Goal: Information Seeking & Learning: Learn about a topic

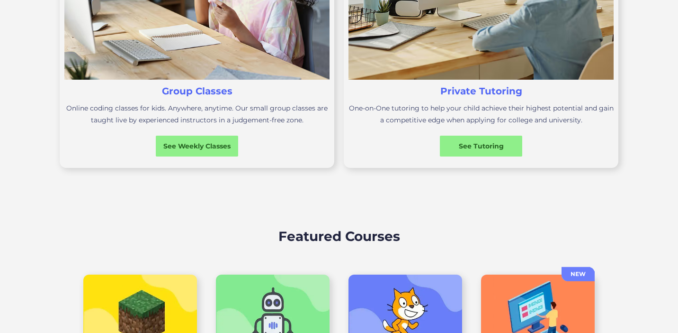
scroll to position [446, 0]
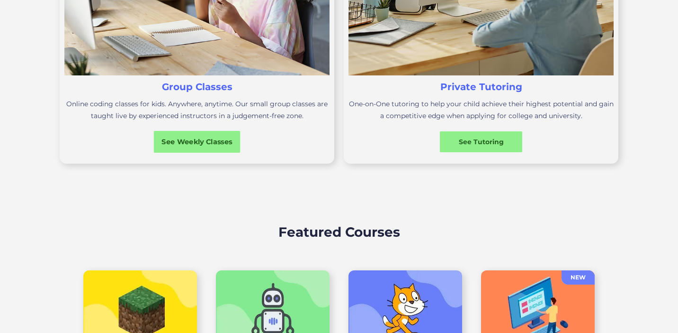
click at [185, 138] on div "See Weekly Classes" at bounding box center [197, 141] width 87 height 10
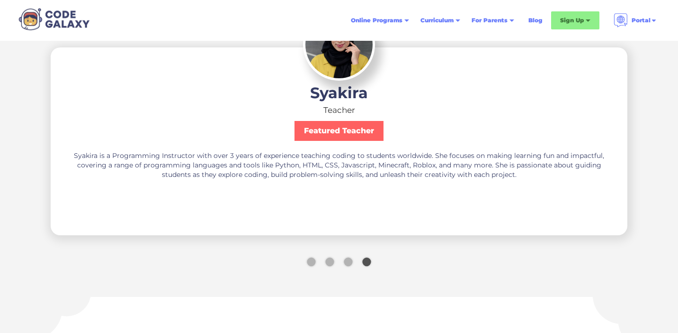
scroll to position [1817, 0]
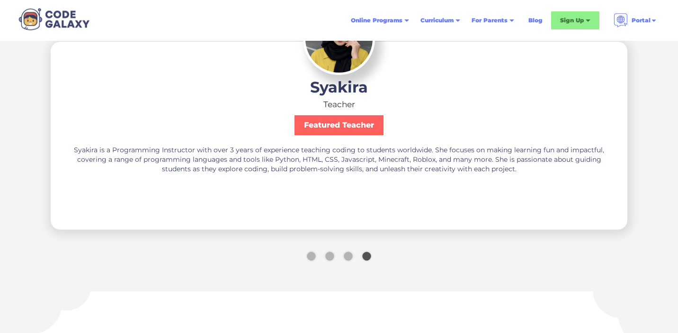
click at [352, 257] on div "Show slide 3 of 4" at bounding box center [348, 256] width 9 height 9
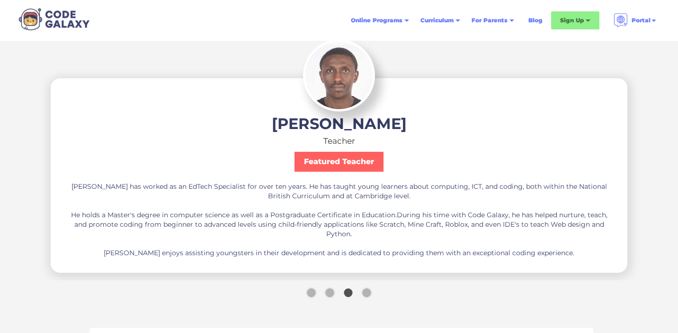
scroll to position [1781, 0]
click at [330, 295] on div "Show slide 2 of 4" at bounding box center [329, 292] width 9 height 9
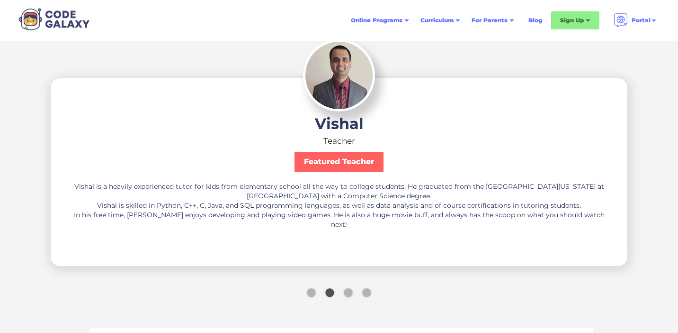
click at [313, 295] on div "Show slide 1 of 4" at bounding box center [311, 292] width 9 height 9
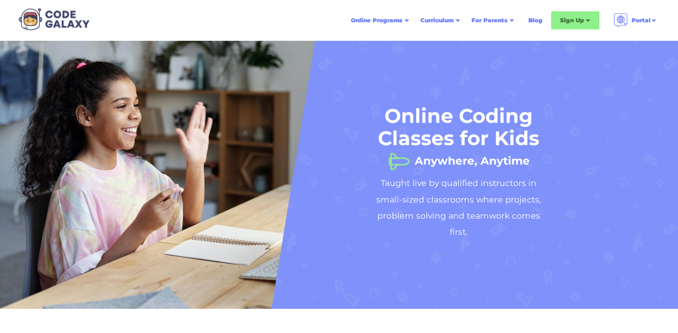
scroll to position [0, 0]
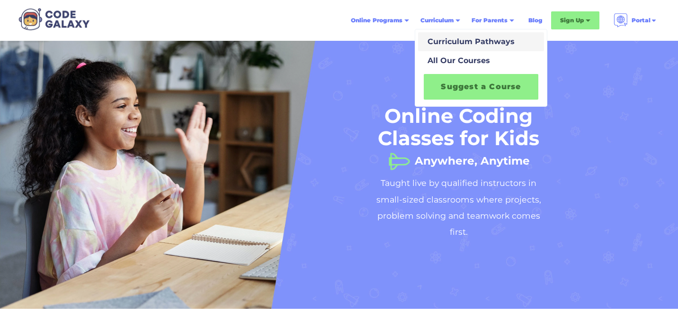
click at [447, 35] on link "Curriculum Pathways" at bounding box center [481, 41] width 126 height 19
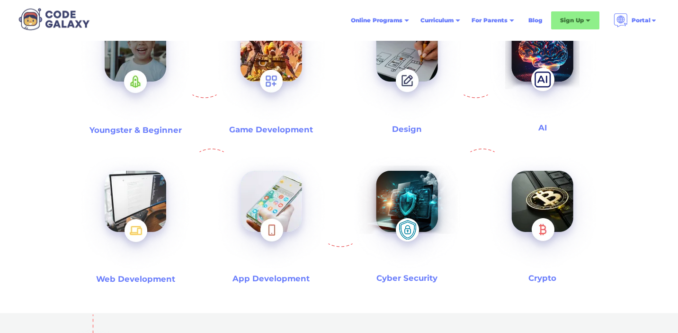
scroll to position [336, 0]
click at [134, 70] on img at bounding box center [135, 65] width 121 height 132
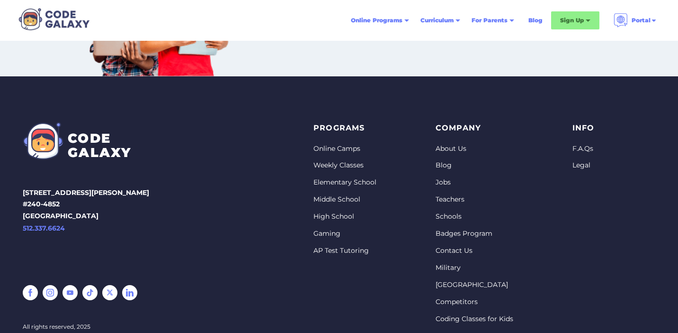
scroll to position [5678, 0]
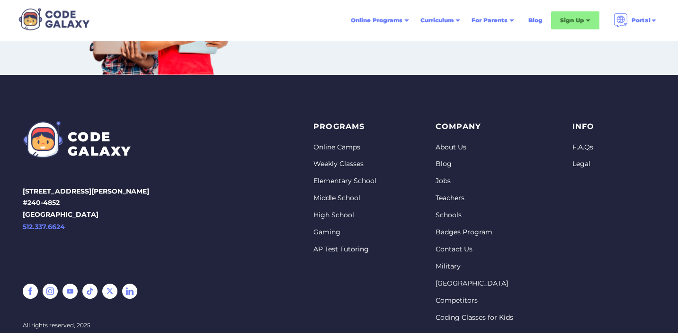
scroll to position [336, 0]
